Goal: Information Seeking & Learning: Understand process/instructions

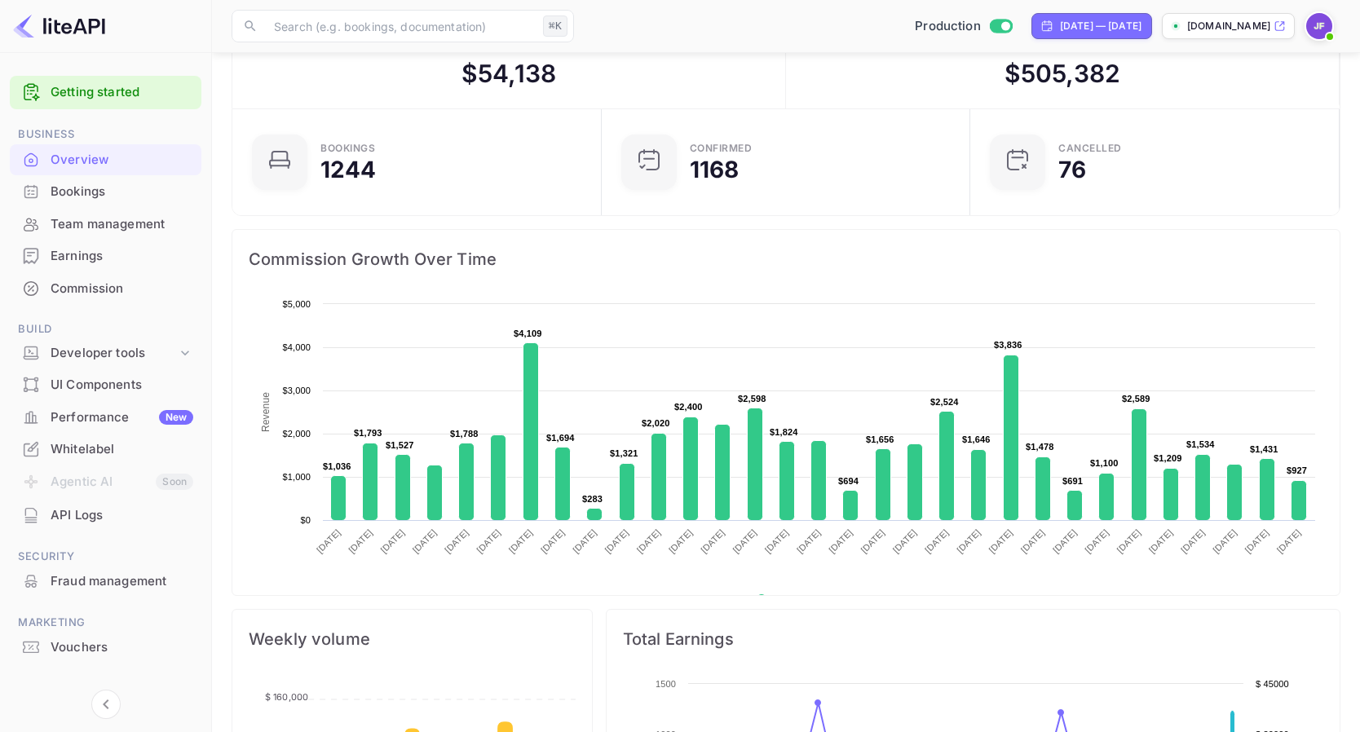
scroll to position [265, 359]
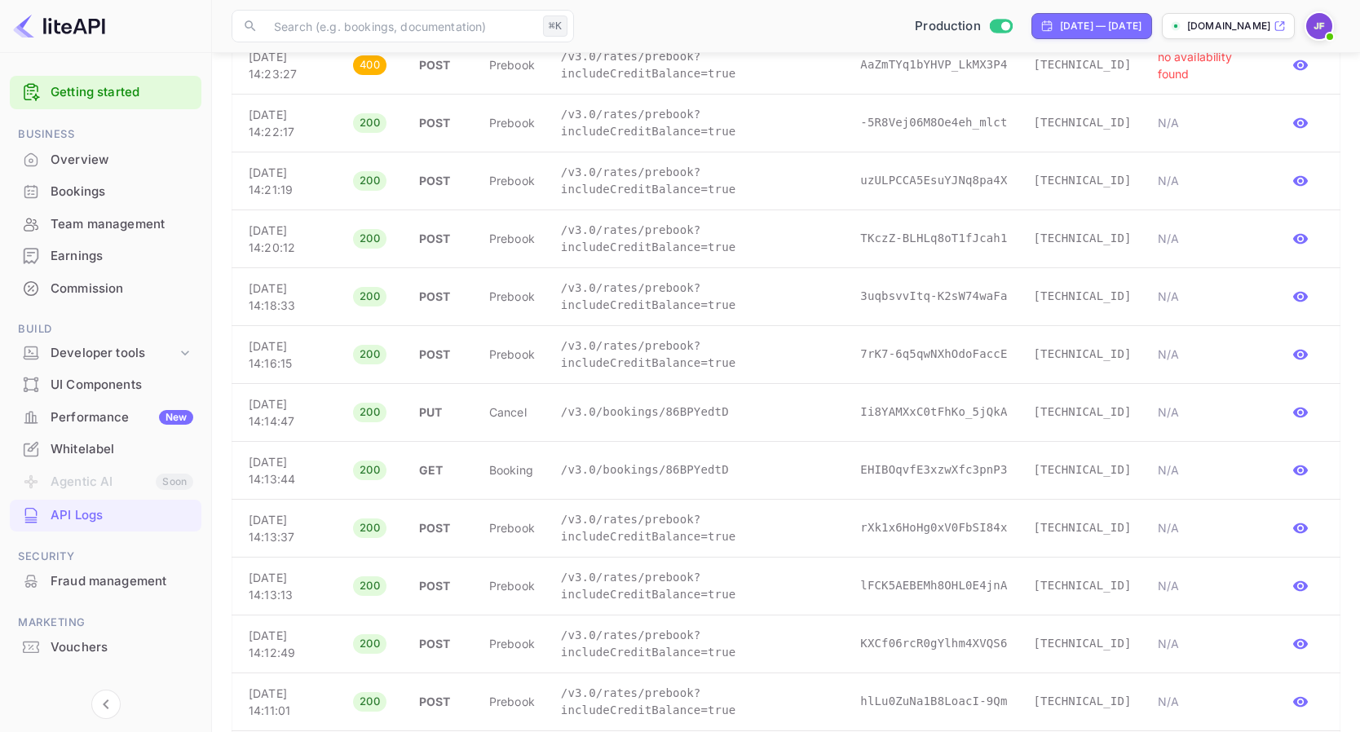
scroll to position [568, 0]
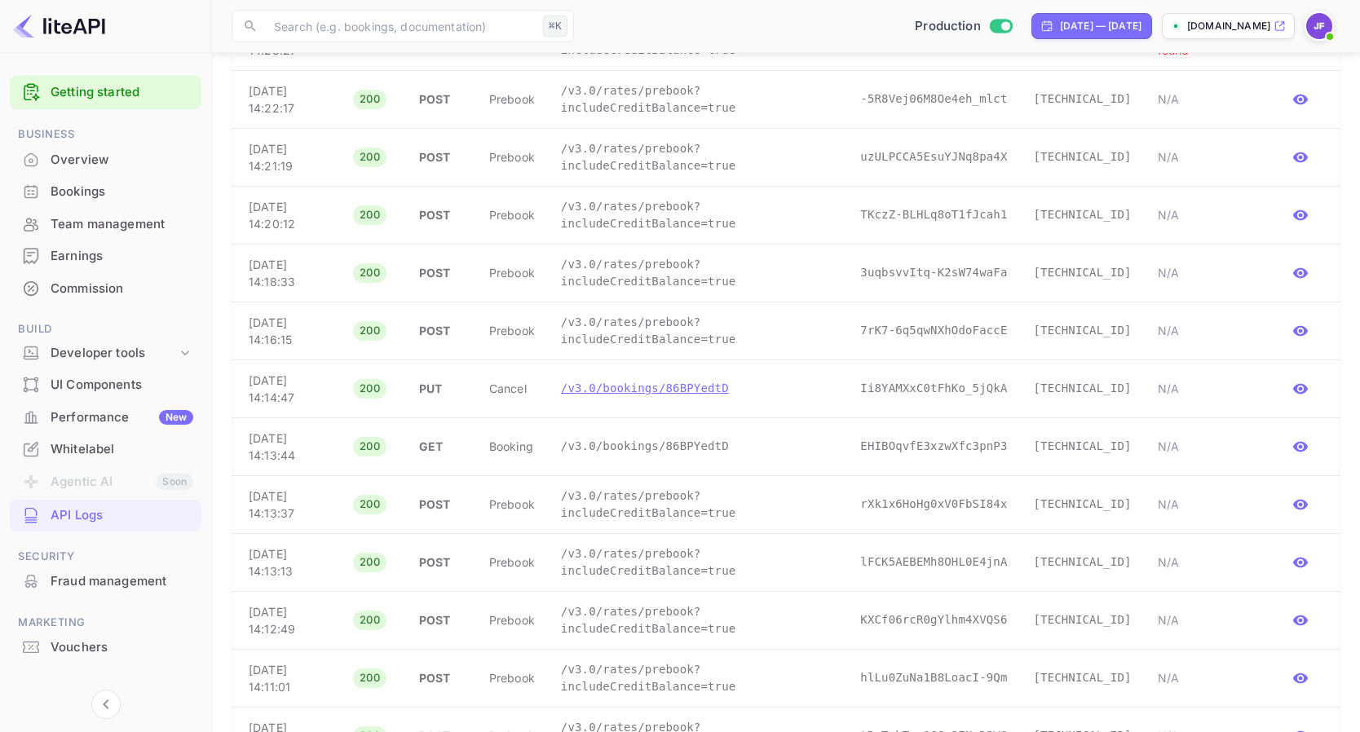
click at [645, 381] on p "/v3.0/bookings/86BPYedtD" at bounding box center [697, 388] width 273 height 17
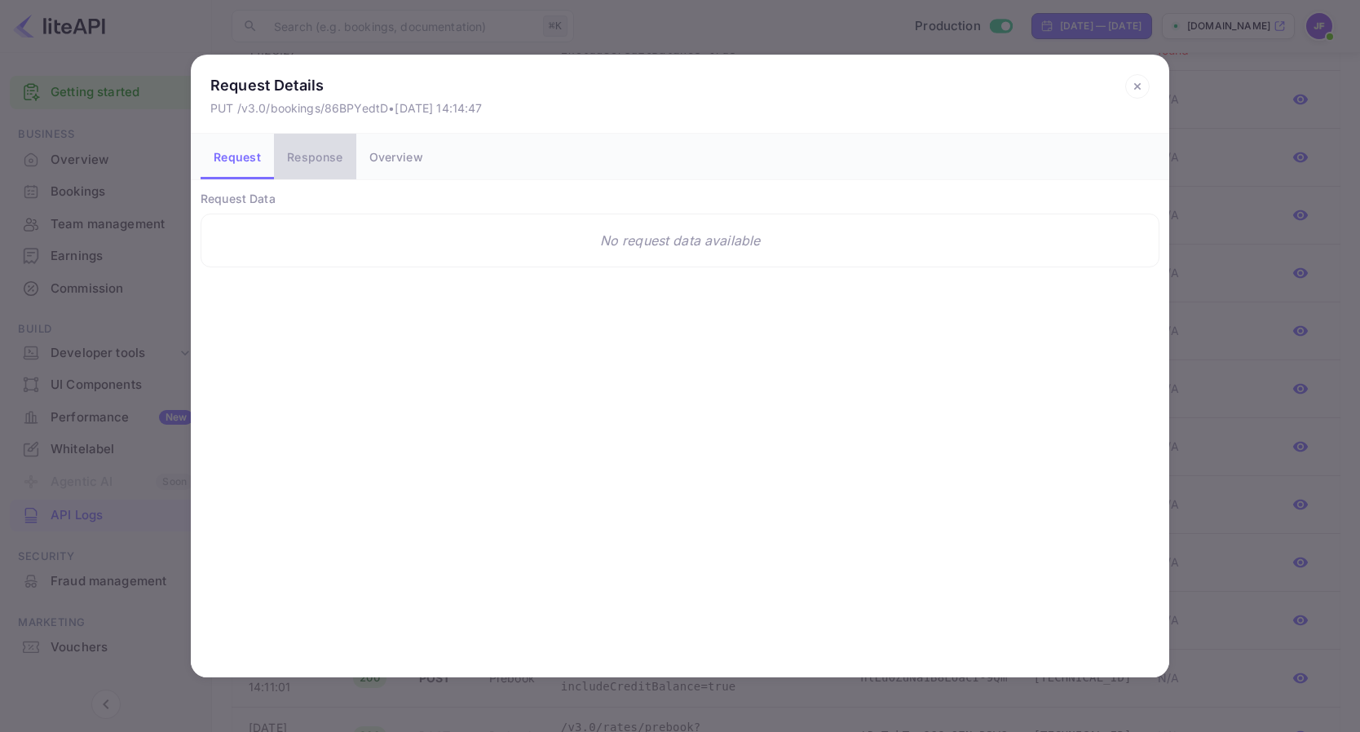
click at [353, 153] on button "Response" at bounding box center [315, 157] width 82 height 46
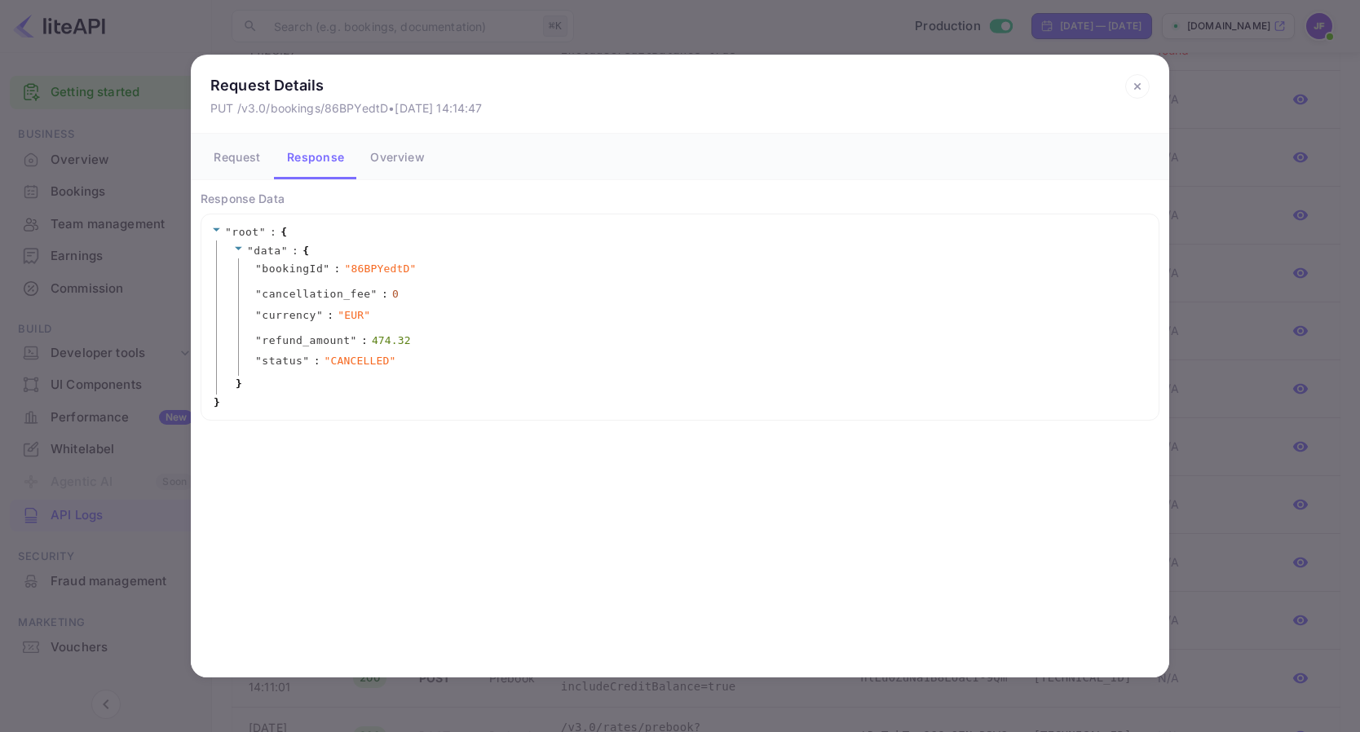
click at [1138, 83] on icon at bounding box center [1137, 86] width 24 height 24
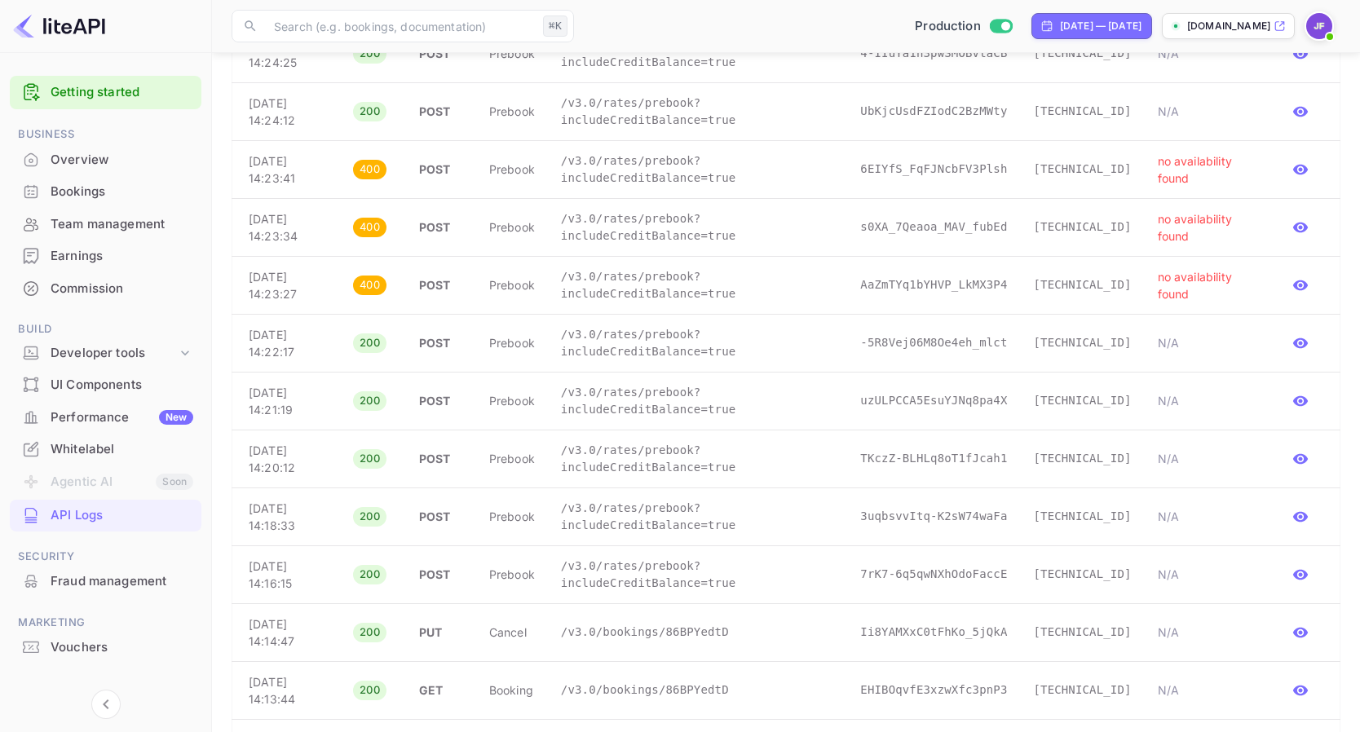
scroll to position [322, 0]
click at [671, 293] on p "/v3.0/rates/prebook?includeCreditBalance=true" at bounding box center [697, 288] width 273 height 34
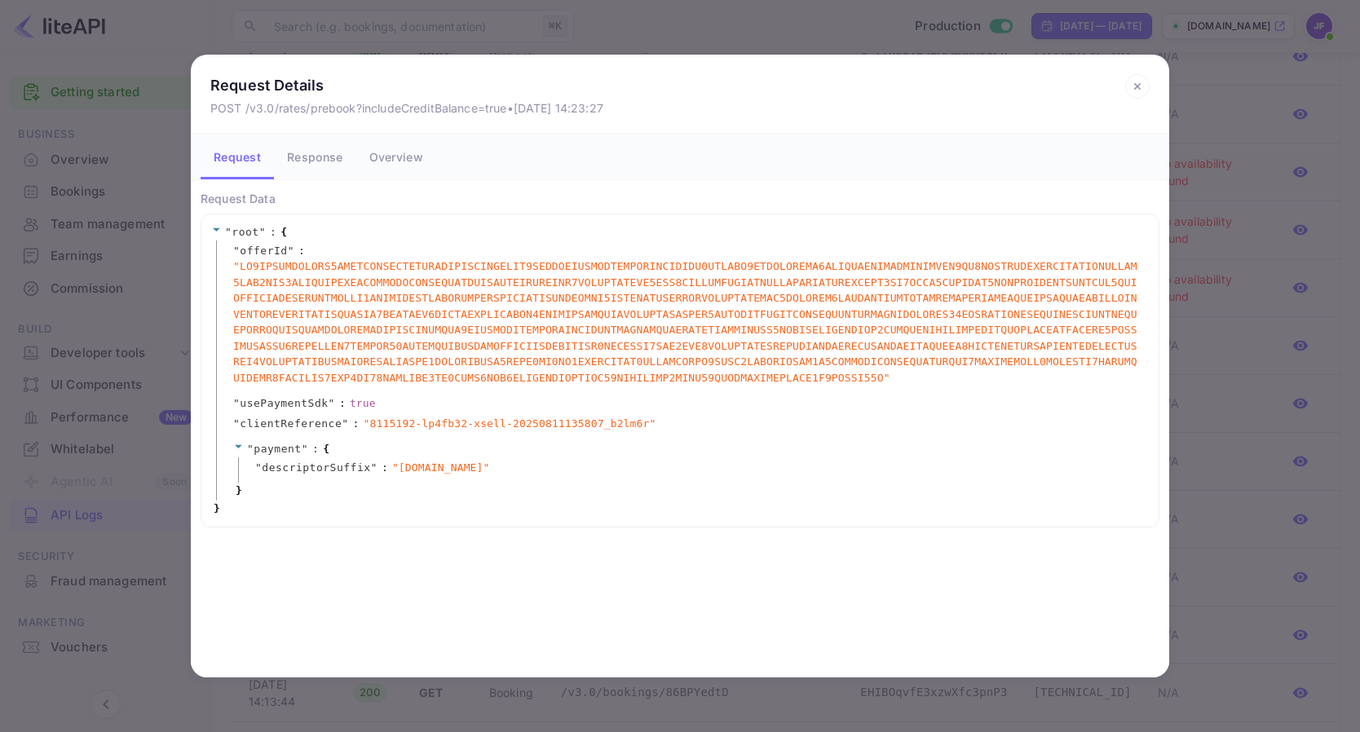
click at [397, 425] on span "" 8115192-lp4fb32-xsell-20250811135807_b2lm6r "" at bounding box center [510, 424] width 293 height 16
drag, startPoint x: 369, startPoint y: 426, endPoint x: 413, endPoint y: 426, distance: 44.0
click at [413, 426] on span "" 8115192-lp4fb32-xsell-20250811135807_b2lm6r "" at bounding box center [510, 424] width 293 height 16
copy span "8115192"
click at [1137, 82] on icon at bounding box center [1137, 86] width 24 height 24
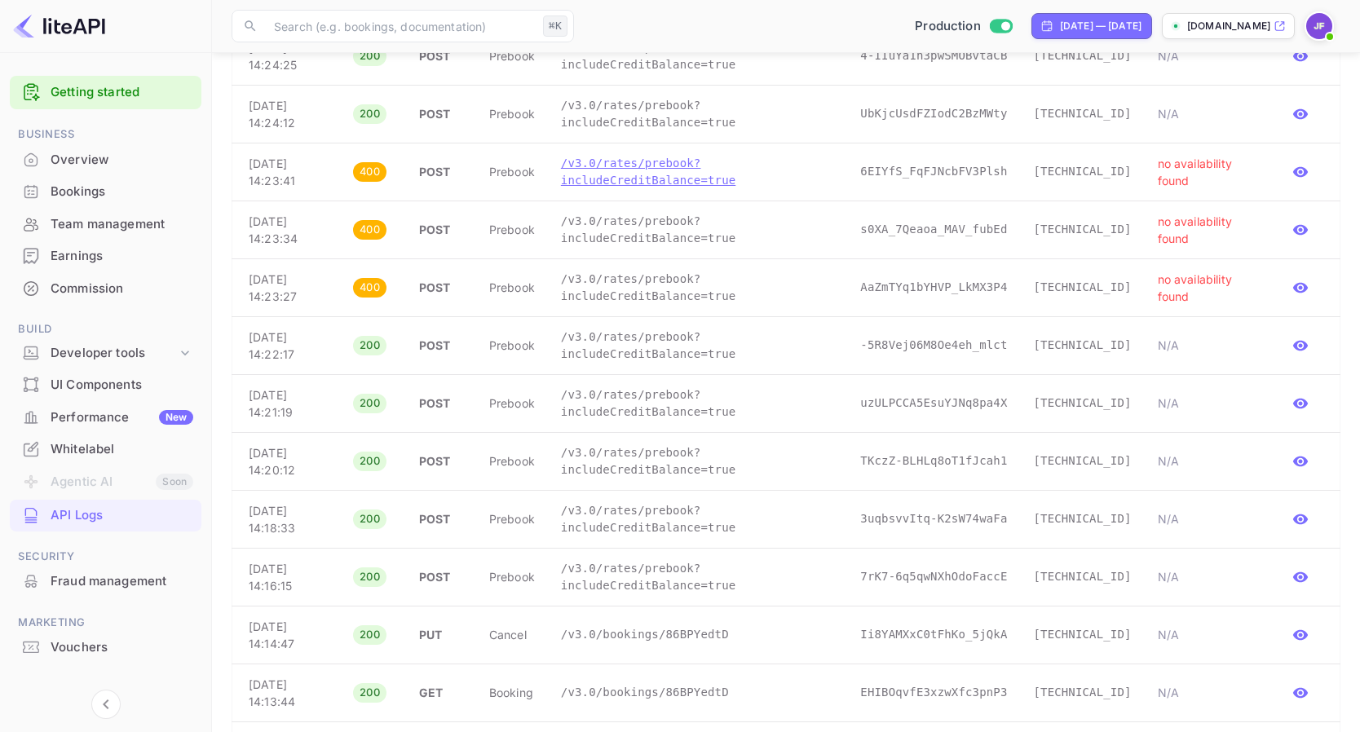
click at [676, 187] on p "/v3.0/rates/prebook?includeCreditBalance=true" at bounding box center [697, 172] width 273 height 34
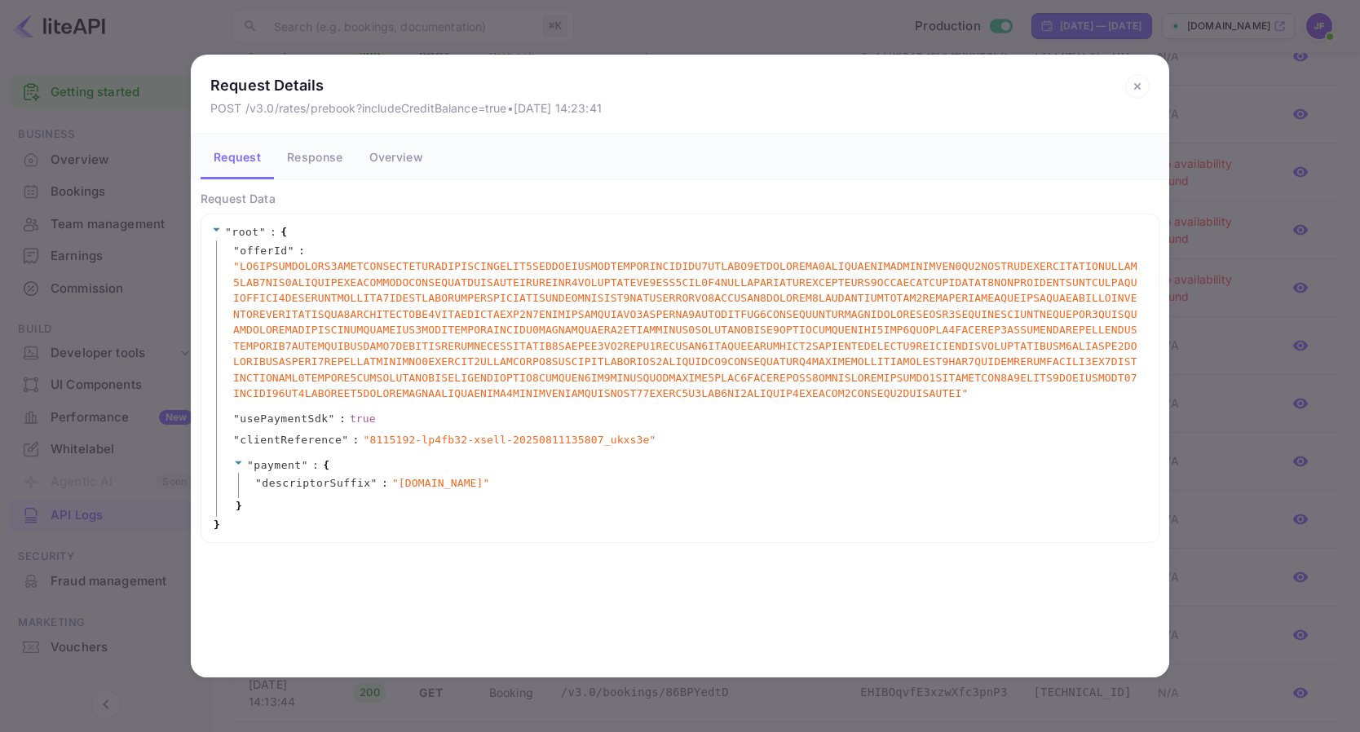
click at [1140, 87] on icon at bounding box center [1137, 86] width 24 height 24
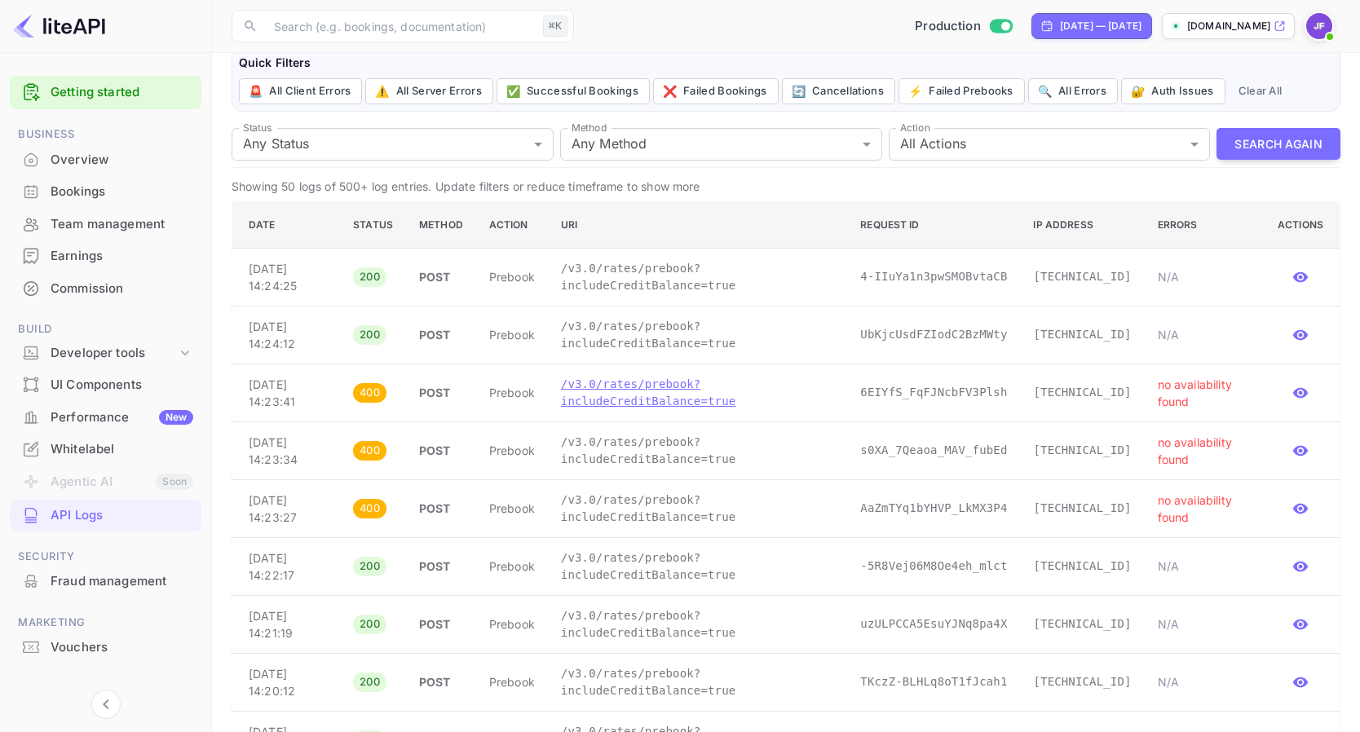
scroll to position [0, 0]
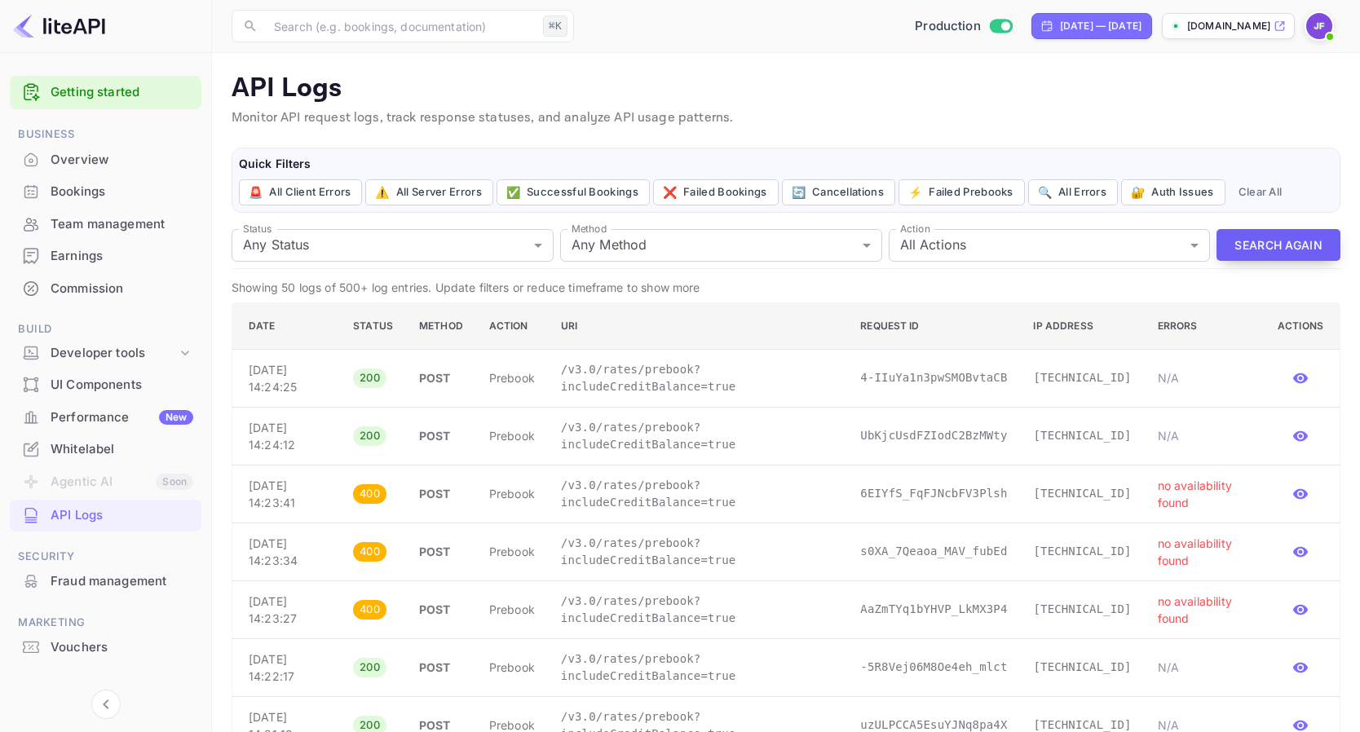
click at [1275, 245] on button "Search Again" at bounding box center [1278, 245] width 124 height 32
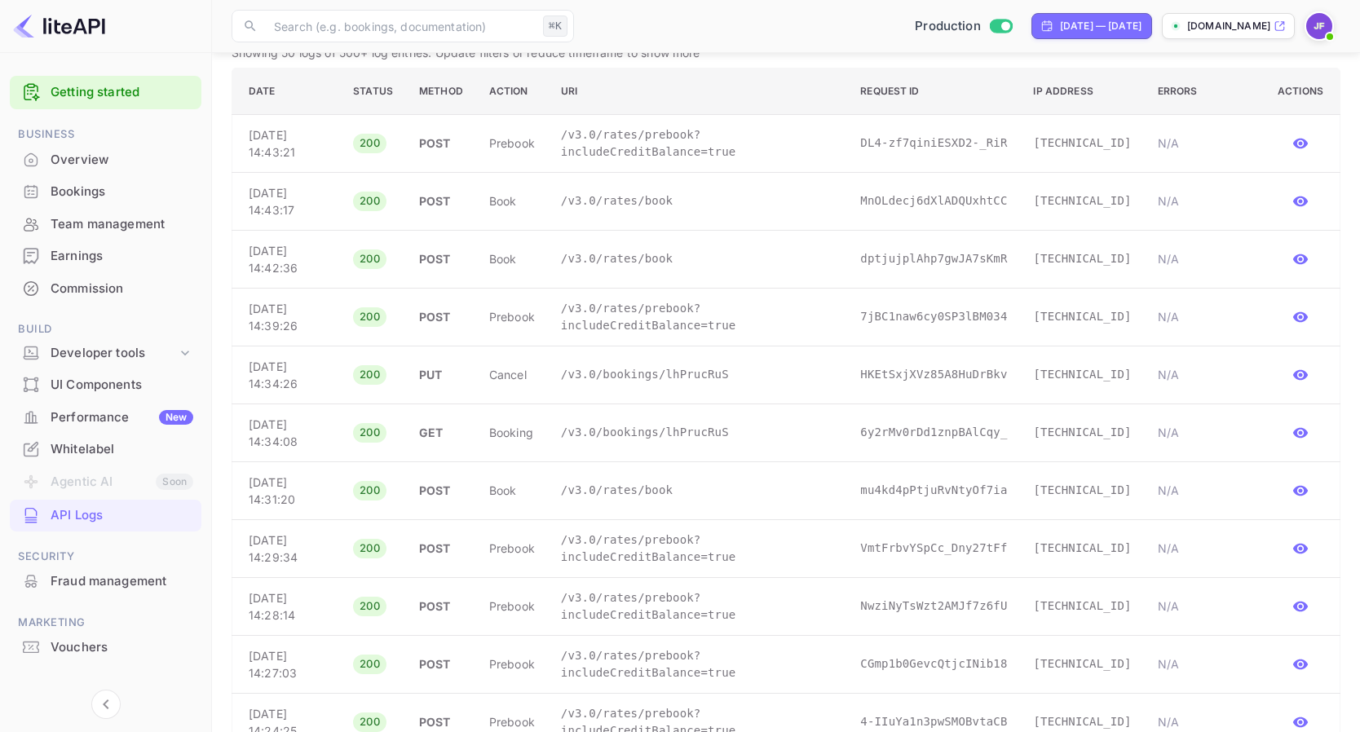
scroll to position [236, 0]
click at [671, 495] on p "/v3.0/rates/book" at bounding box center [697, 489] width 273 height 17
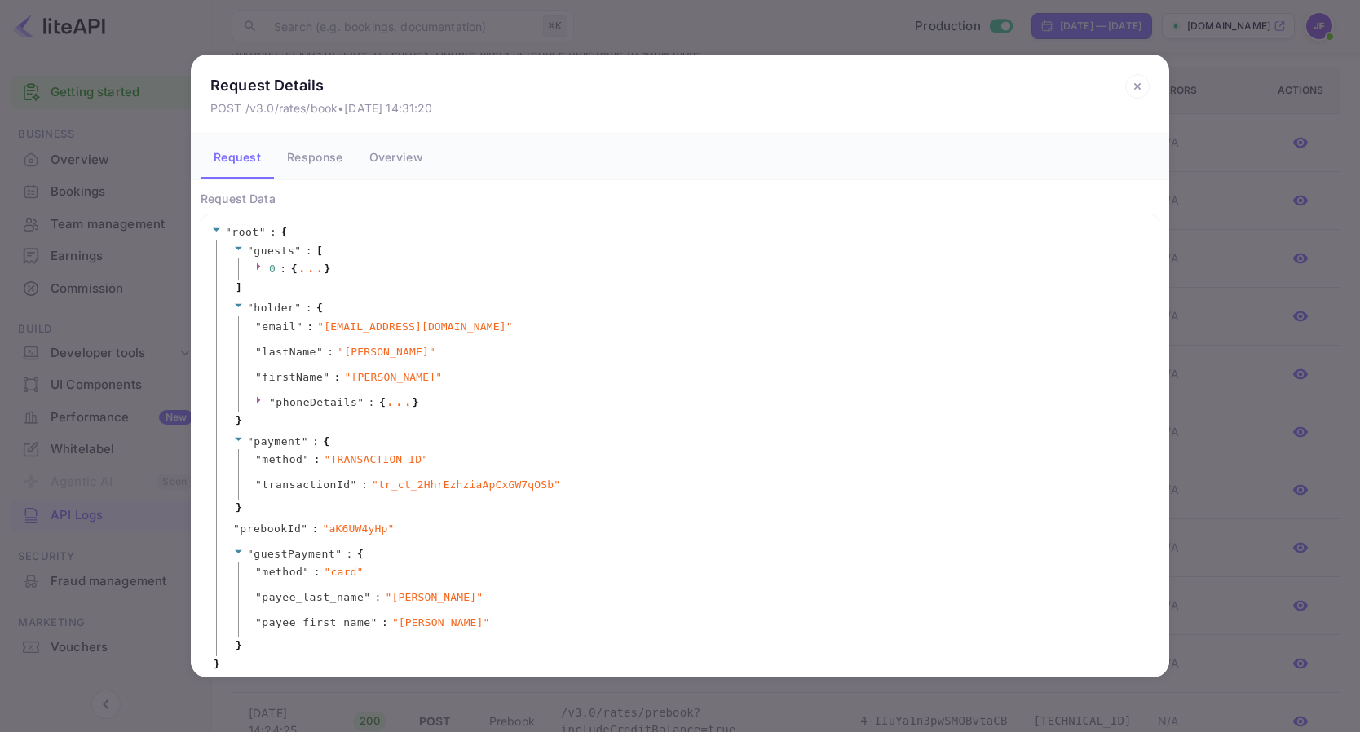
click at [1134, 90] on icon at bounding box center [1137, 86] width 24 height 24
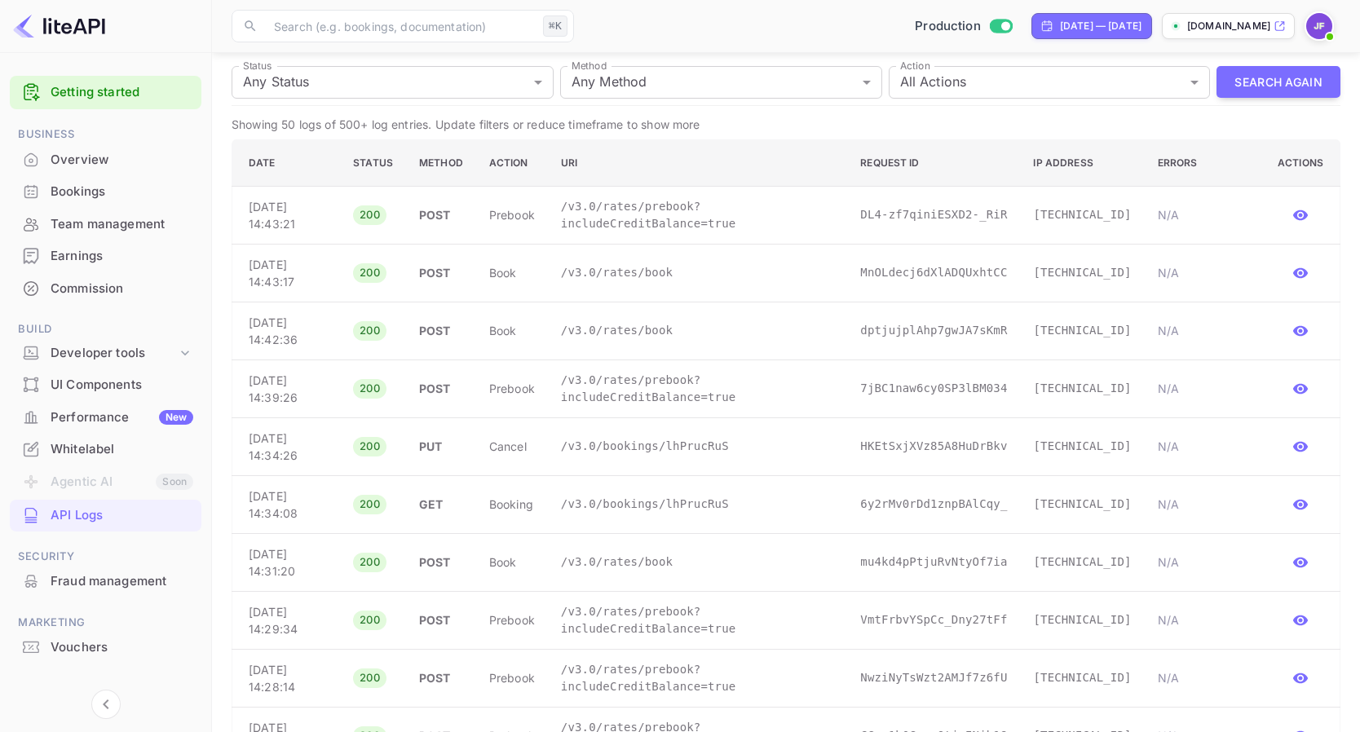
scroll to position [161, 0]
click at [683, 235] on td "/v3.0/rates/prebook?includeCreditBalance=true" at bounding box center [697, 216] width 299 height 58
click at [696, 223] on p "/v3.0/rates/prebook?includeCreditBalance=true" at bounding box center [697, 217] width 273 height 34
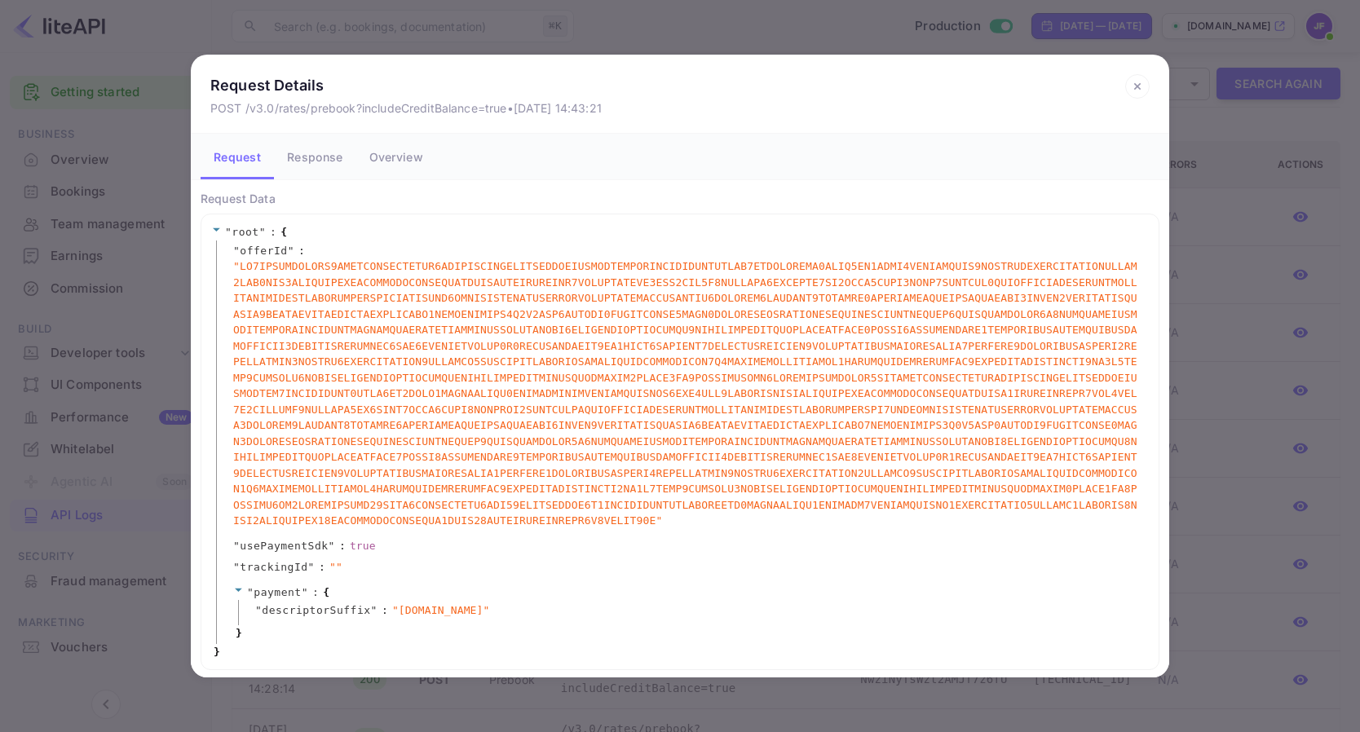
click at [321, 161] on button "Response" at bounding box center [315, 157] width 82 height 46
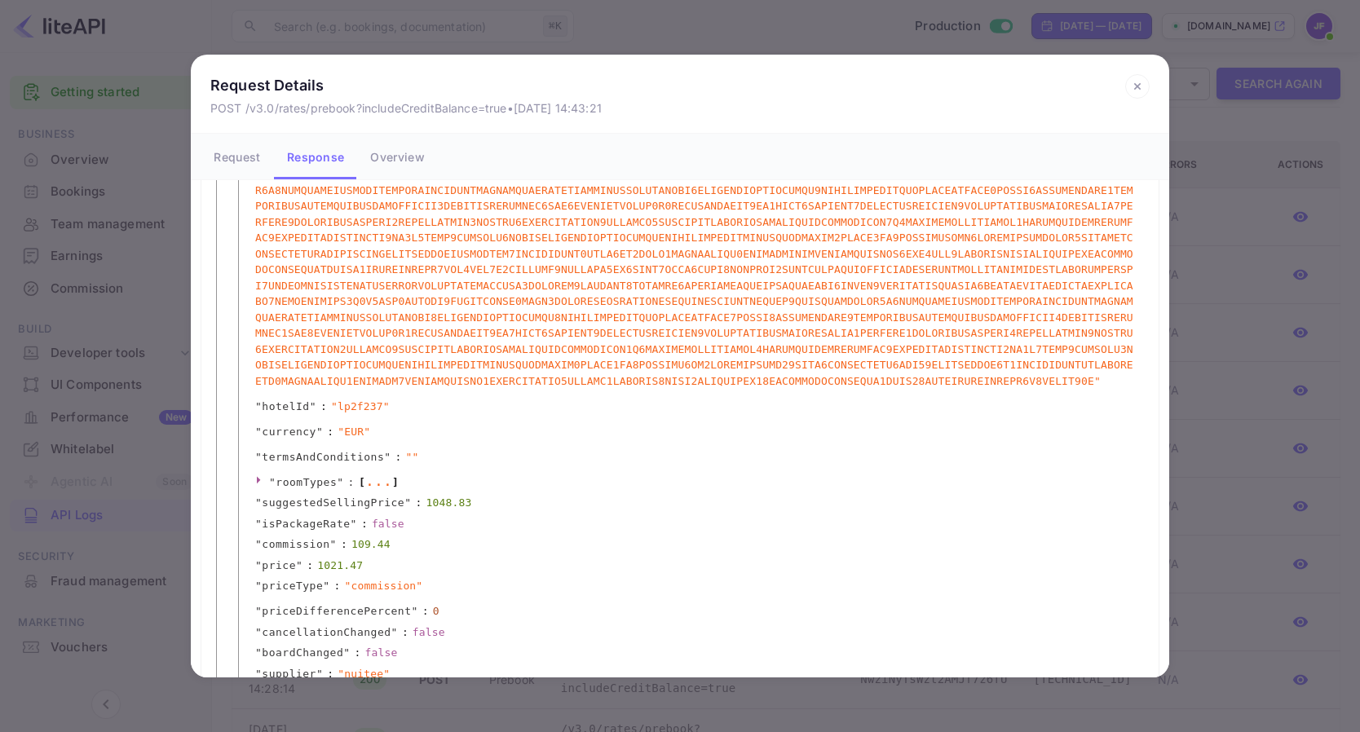
scroll to position [187, 0]
click at [377, 474] on div "..." at bounding box center [378, 478] width 27 height 8
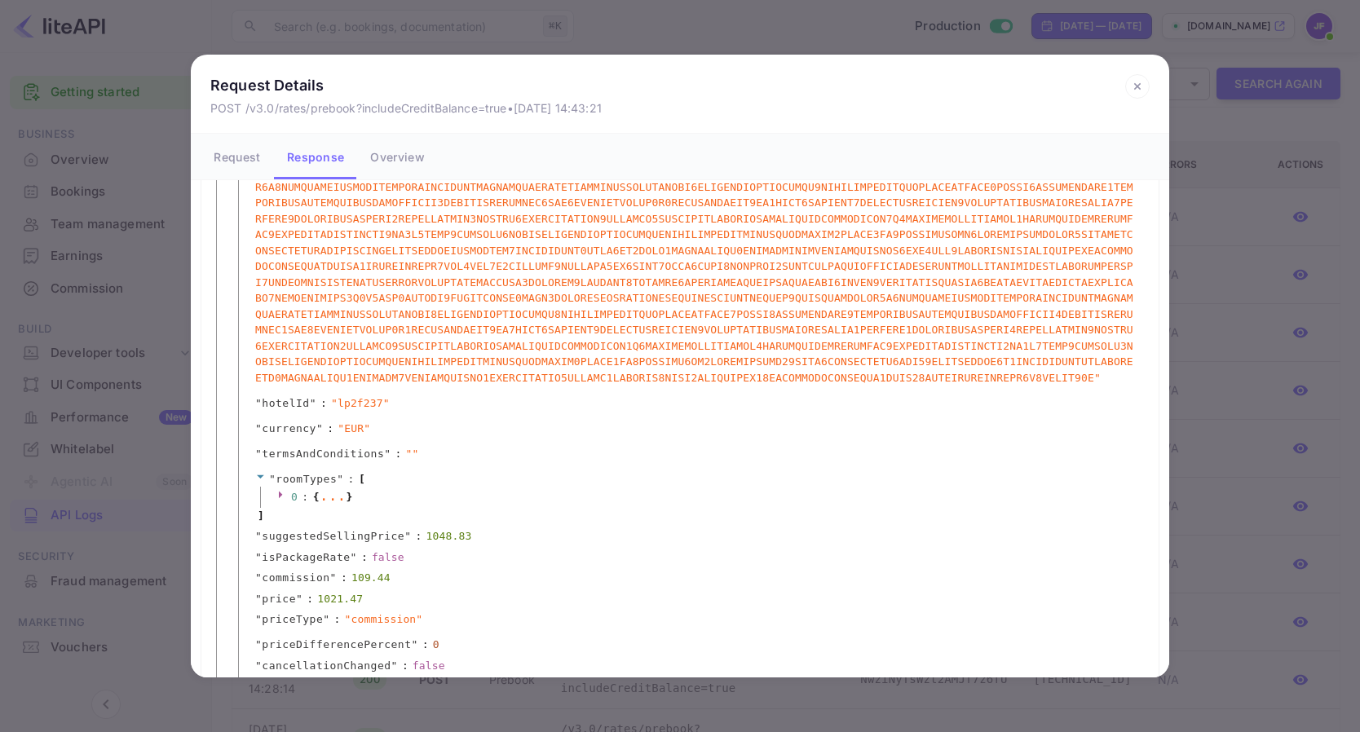
click at [329, 496] on div "..." at bounding box center [333, 496] width 27 height 8
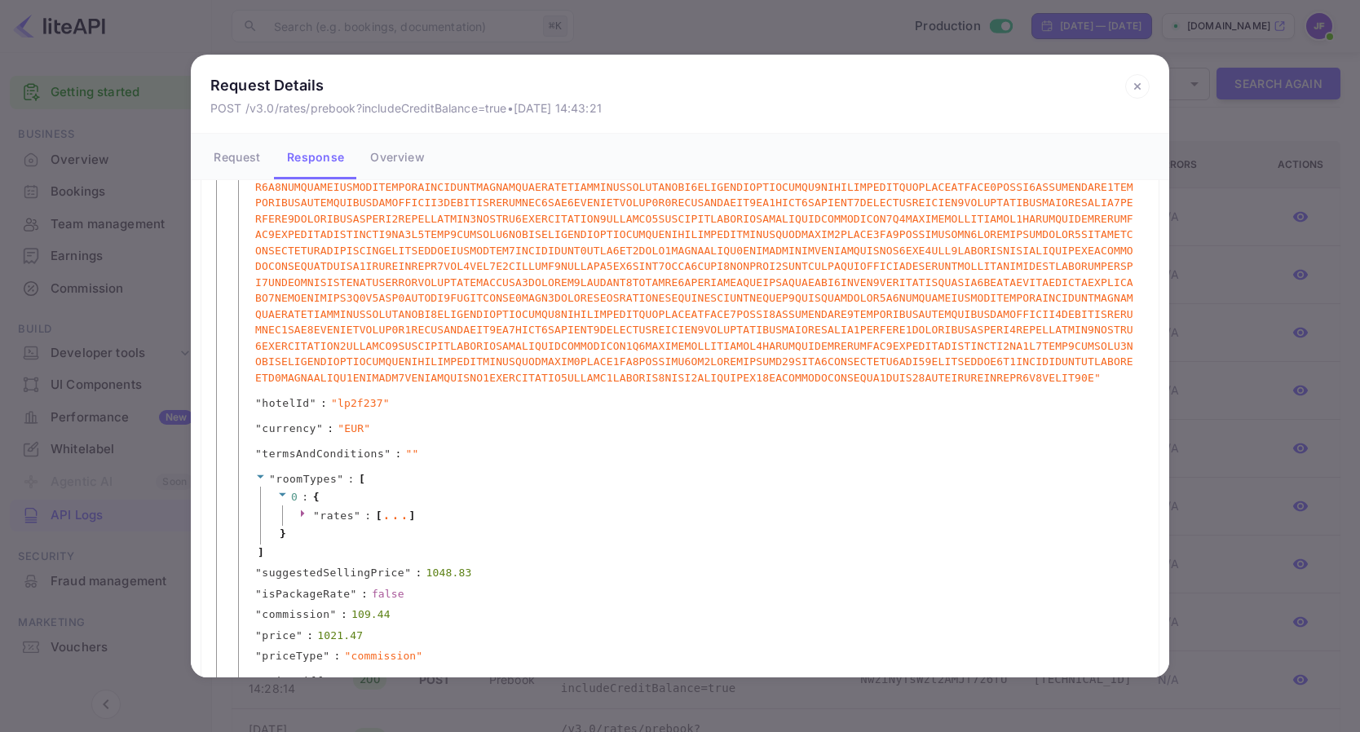
click at [370, 518] on span ":" at bounding box center [367, 516] width 7 height 16
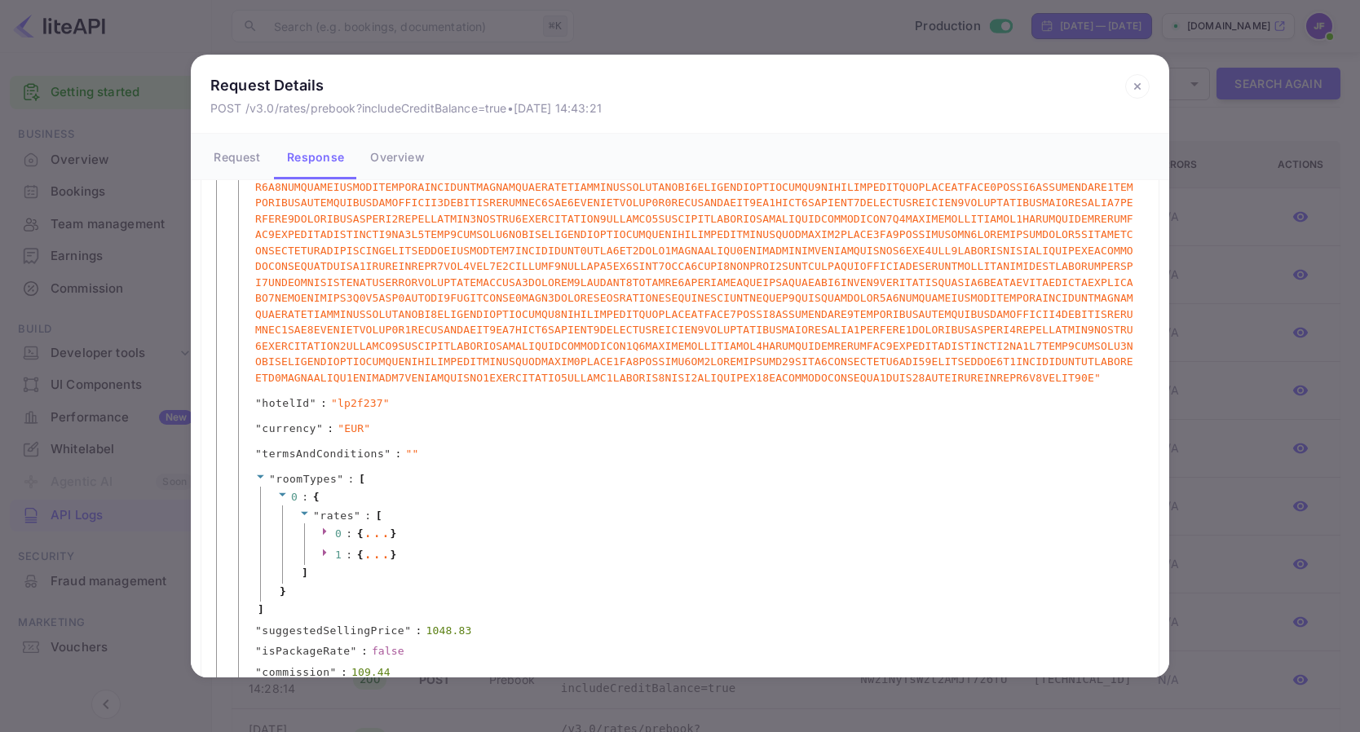
click at [380, 533] on div "..." at bounding box center [377, 532] width 27 height 8
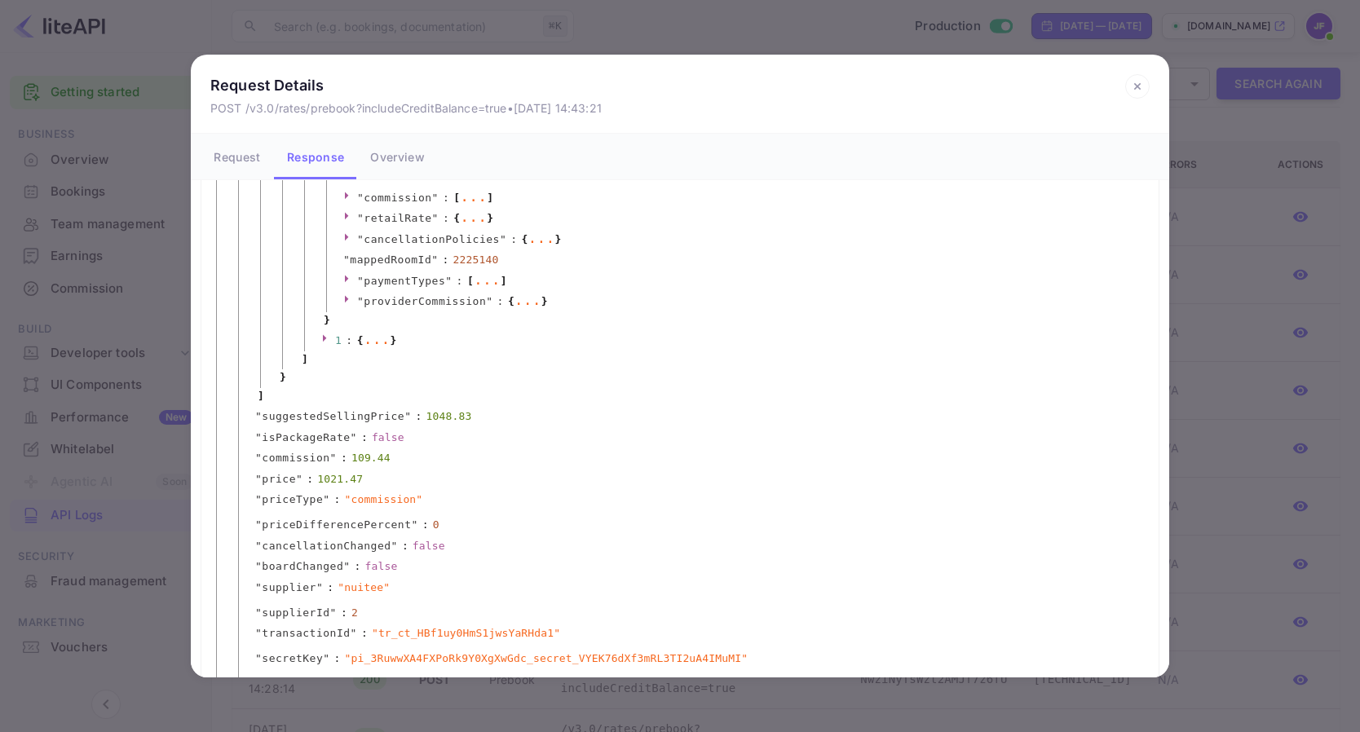
scroll to position [902, 0]
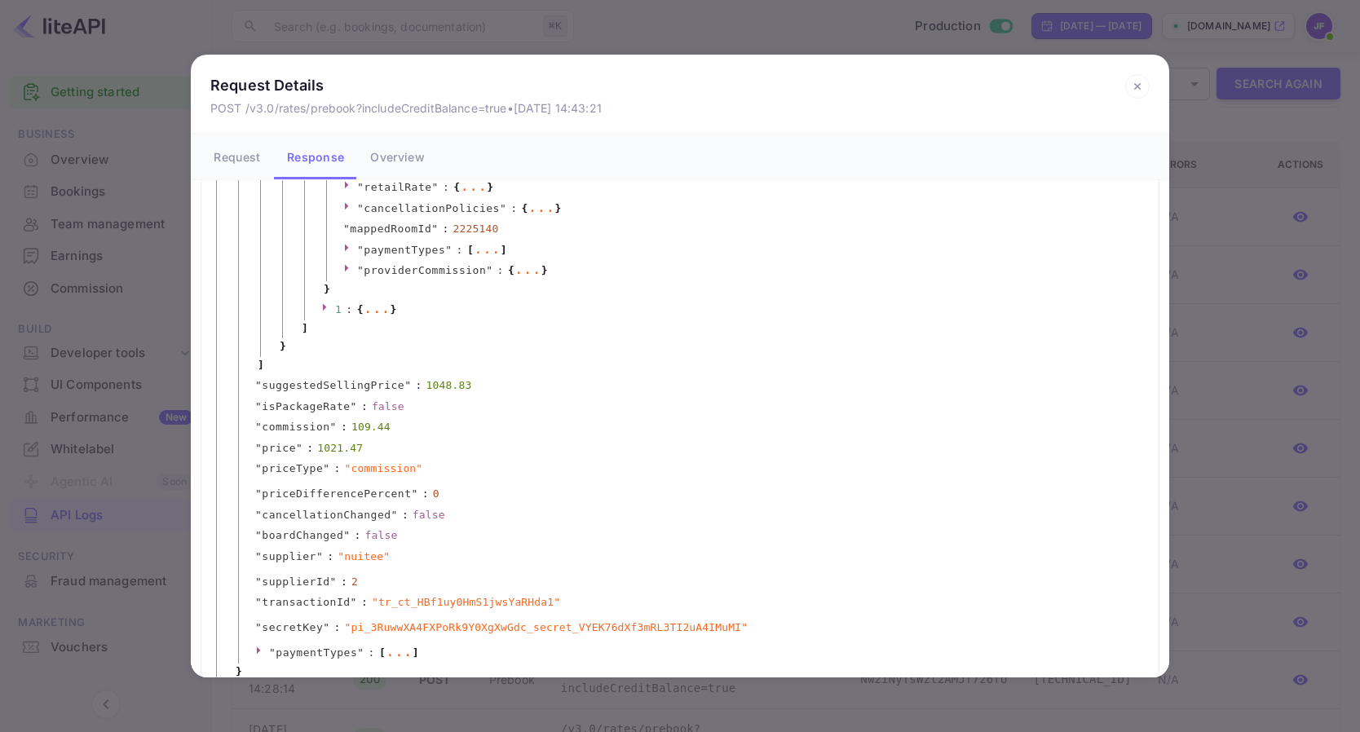
click at [380, 309] on div "..." at bounding box center [377, 308] width 27 height 8
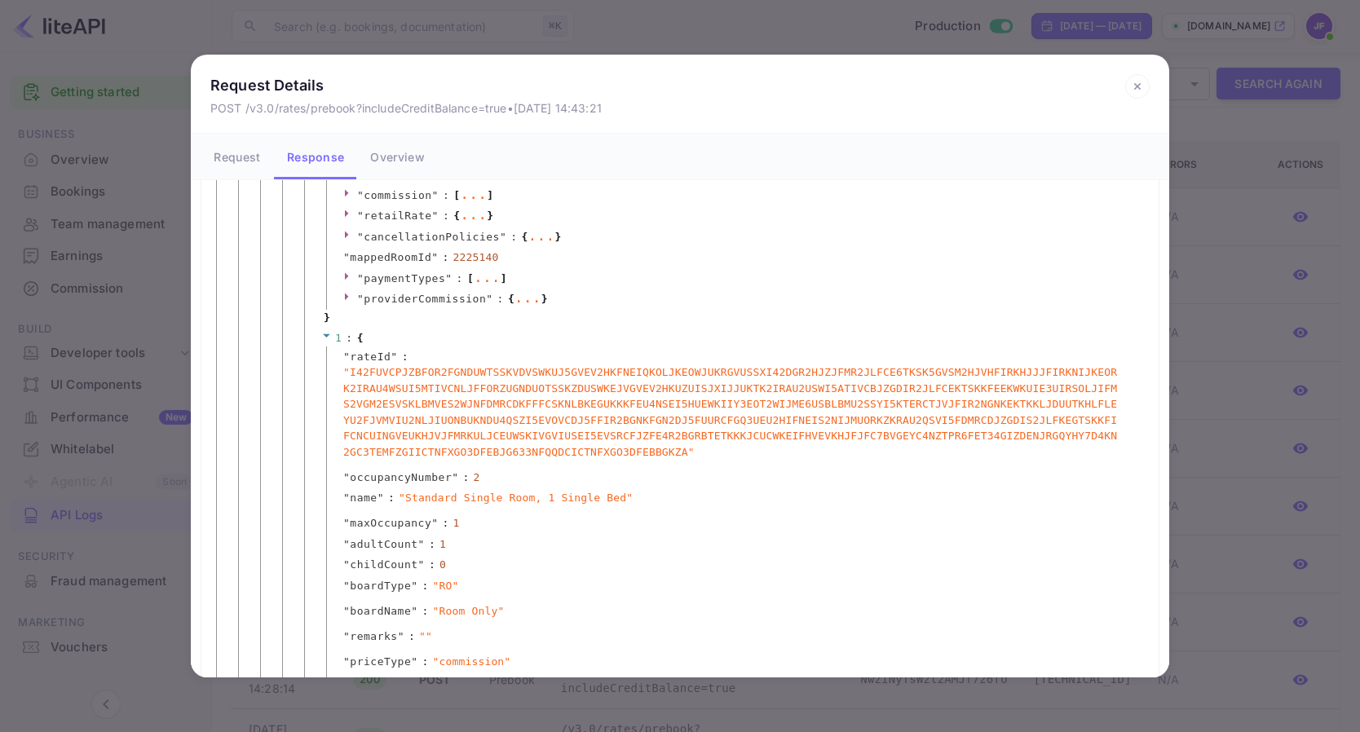
scroll to position [872, 0]
click at [526, 234] on span "{" at bounding box center [525, 239] width 7 height 16
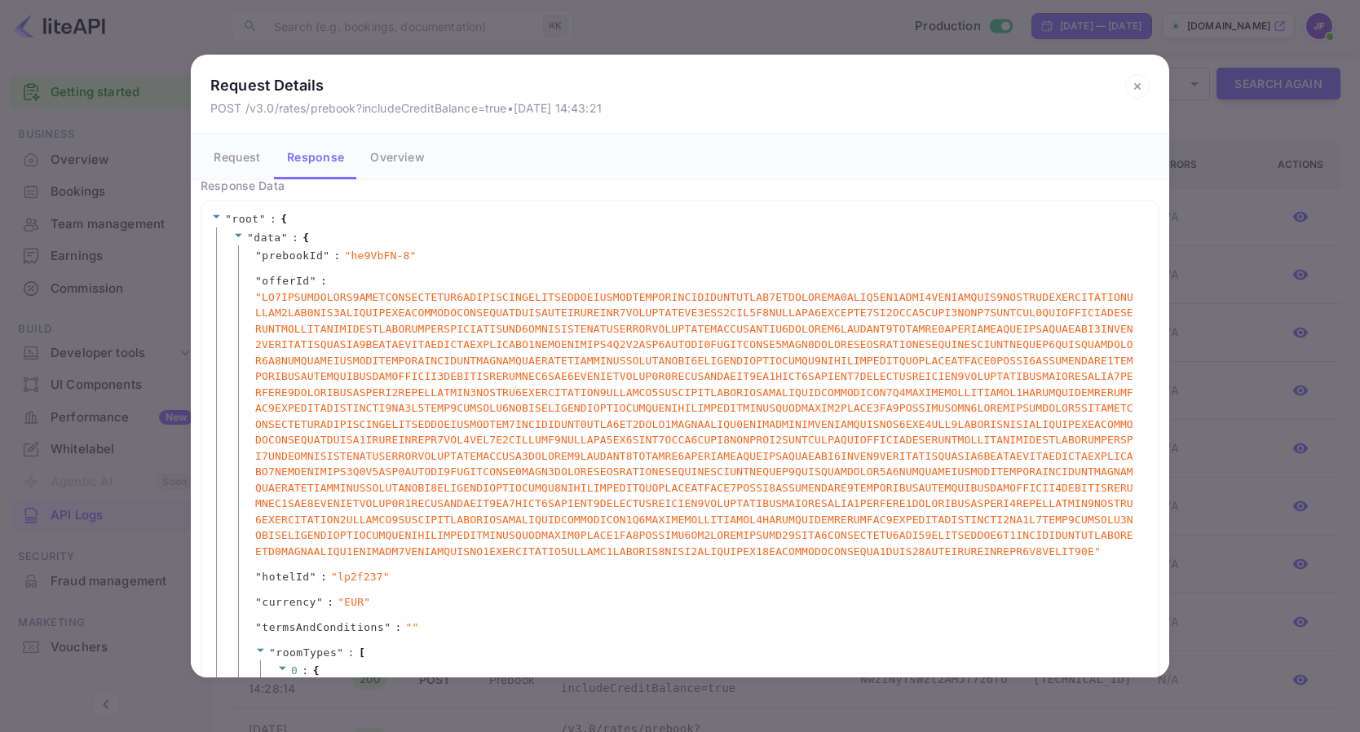
scroll to position [0, 0]
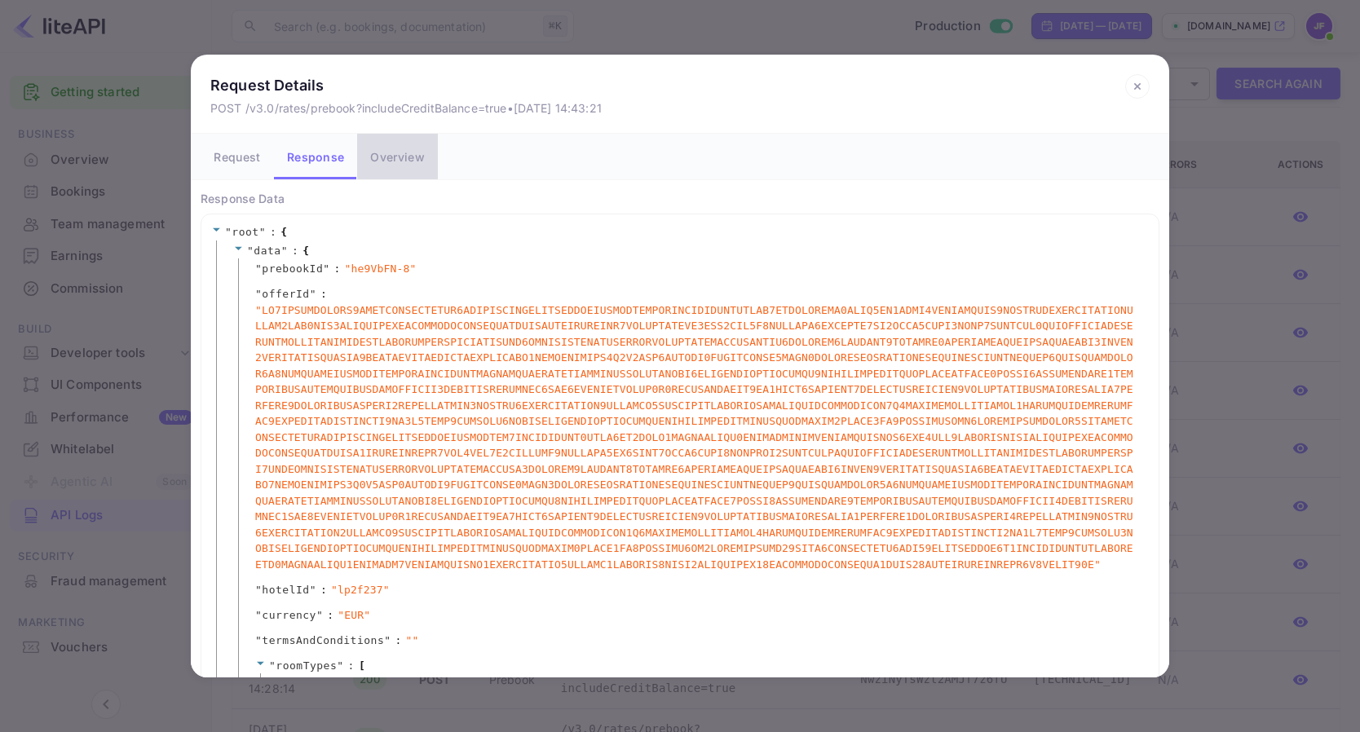
click at [387, 161] on button "Overview" at bounding box center [397, 157] width 80 height 46
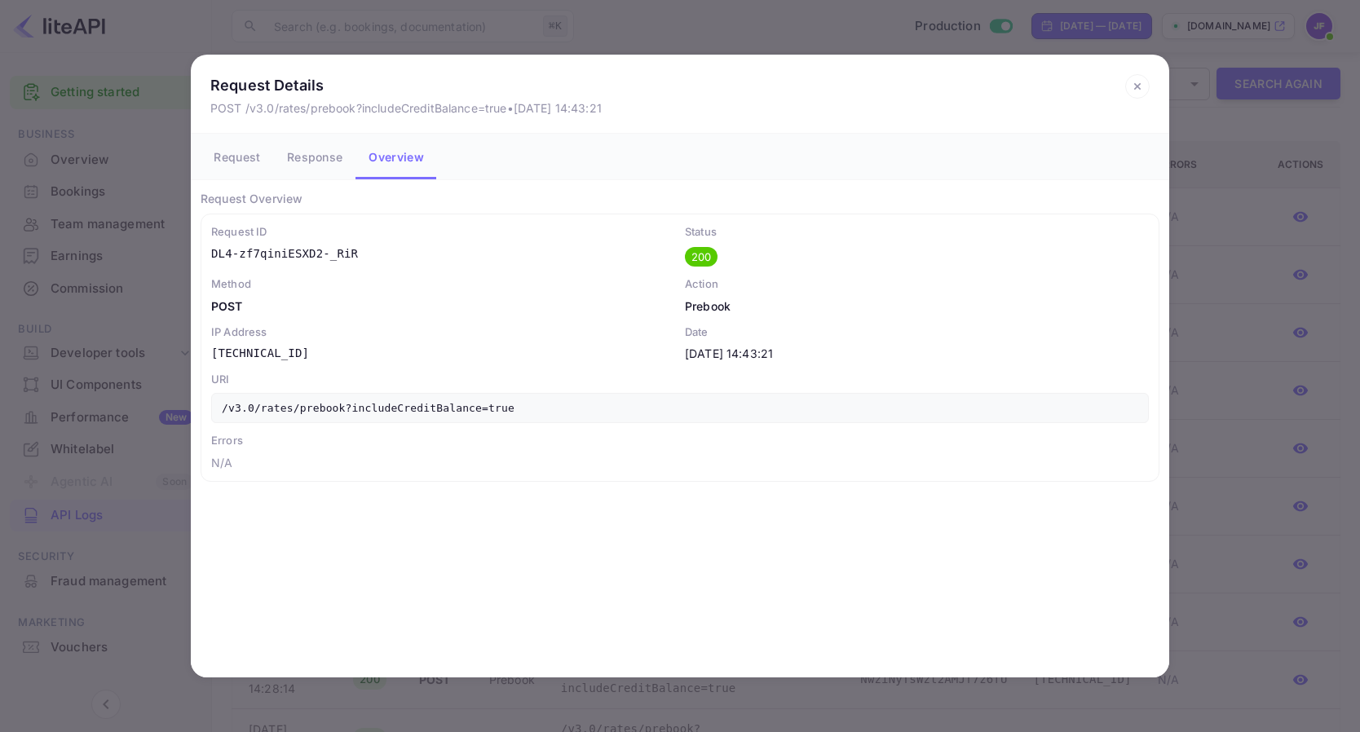
click at [237, 164] on button "Request" at bounding box center [237, 157] width 73 height 46
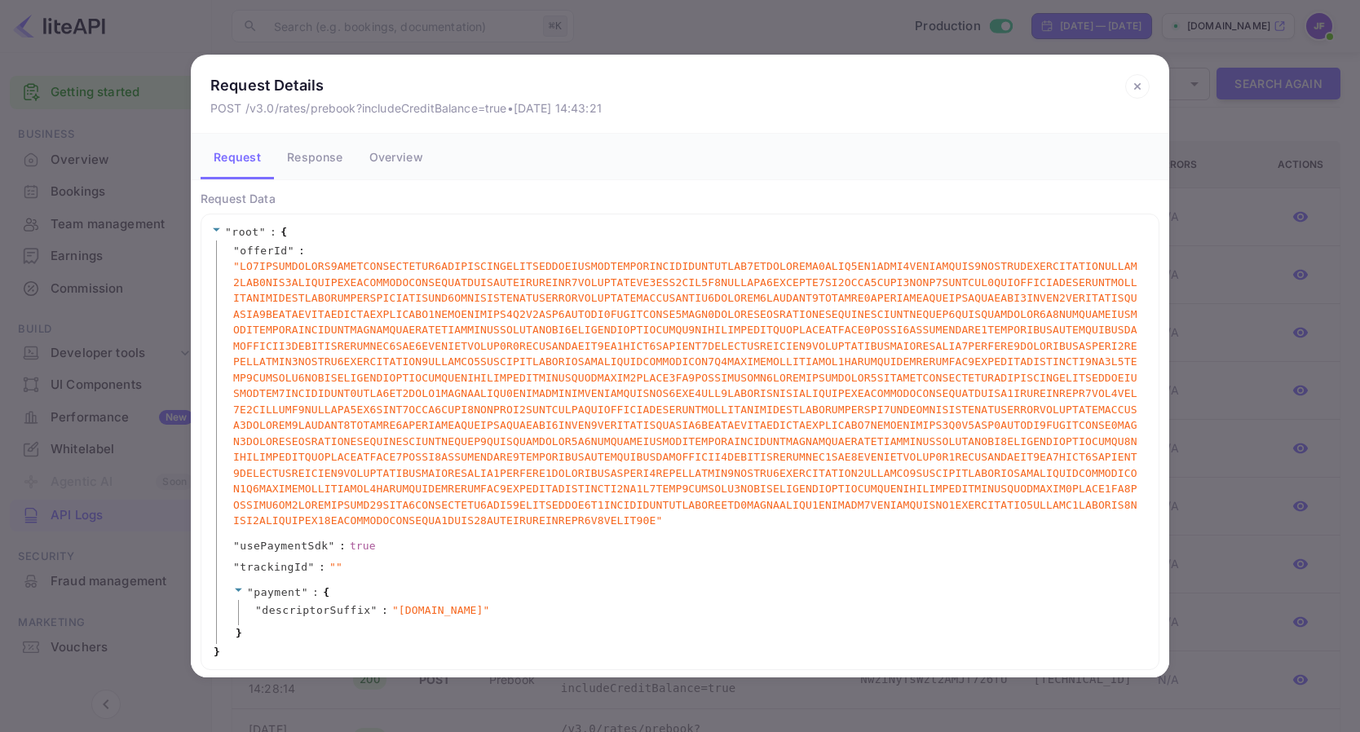
click at [1131, 91] on icon at bounding box center [1137, 86] width 24 height 24
